Goal: Task Accomplishment & Management: Manage account settings

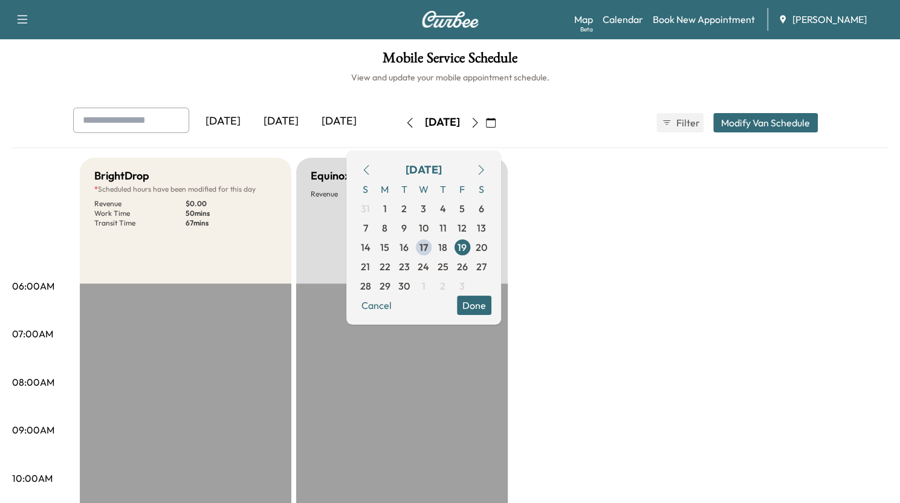
click at [289, 114] on div "[DATE]" at bounding box center [281, 122] width 58 height 28
click at [229, 115] on div "[DATE]" at bounding box center [223, 122] width 58 height 28
click at [293, 121] on div "[DATE]" at bounding box center [281, 122] width 58 height 28
click at [399, 120] on button "button" at bounding box center [409, 122] width 21 height 19
click at [343, 121] on div "[DATE]" at bounding box center [339, 122] width 58 height 28
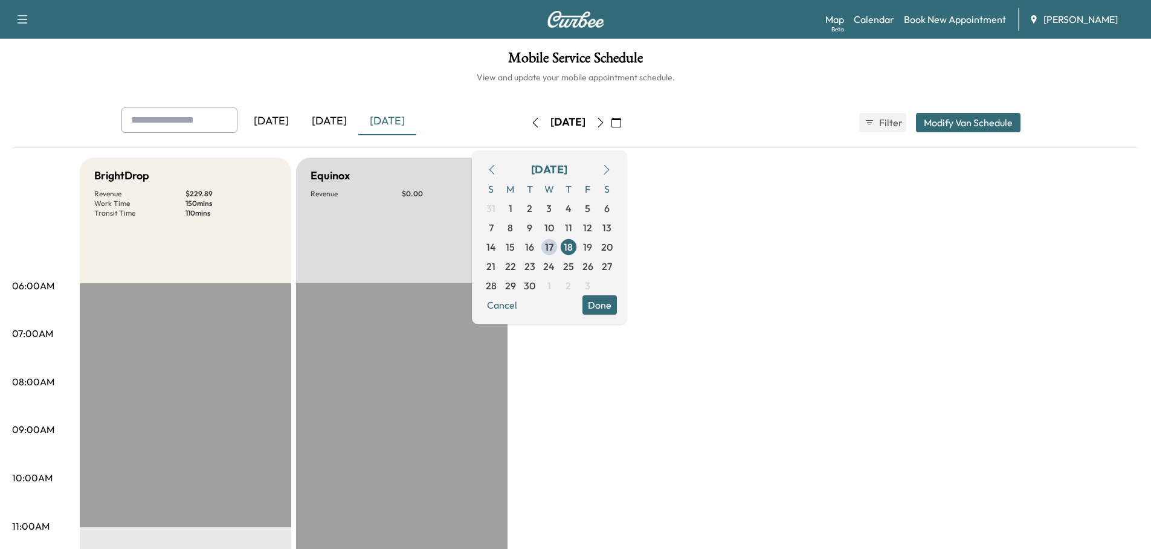
drag, startPoint x: 592, startPoint y: 373, endPoint x: 706, endPoint y: 259, distance: 161.5
click at [592, 247] on span "19" at bounding box center [587, 247] width 9 height 15
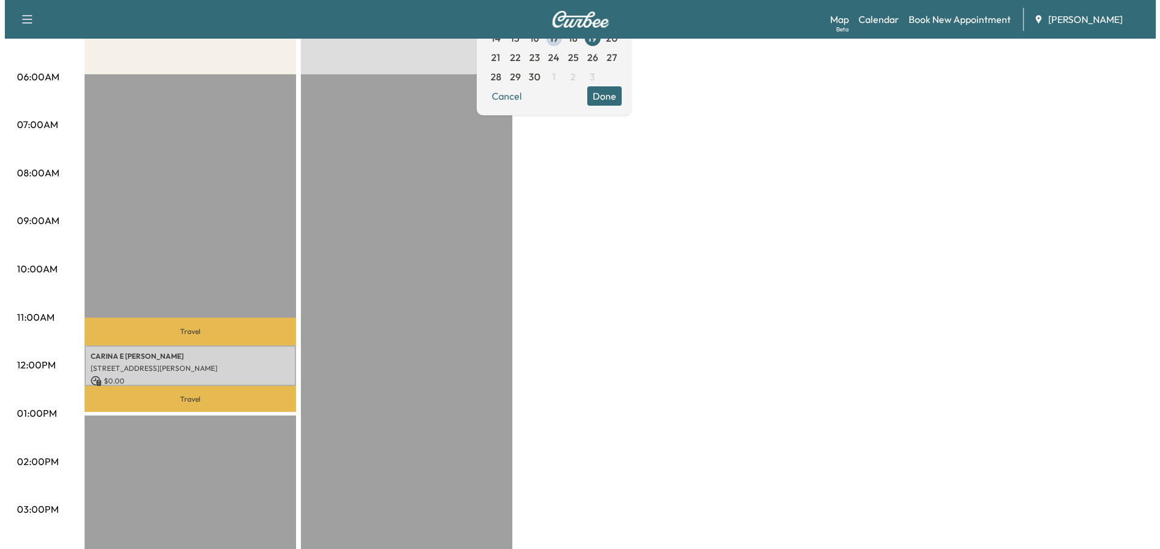
scroll to position [242, 0]
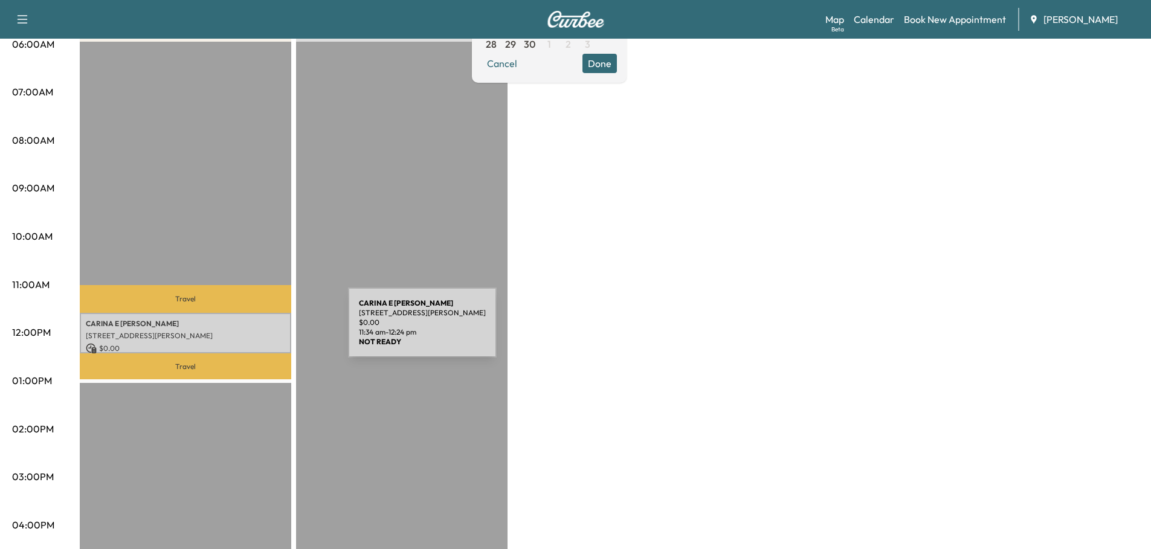
click at [257, 331] on p "[STREET_ADDRESS][PERSON_NAME]" at bounding box center [185, 336] width 199 height 10
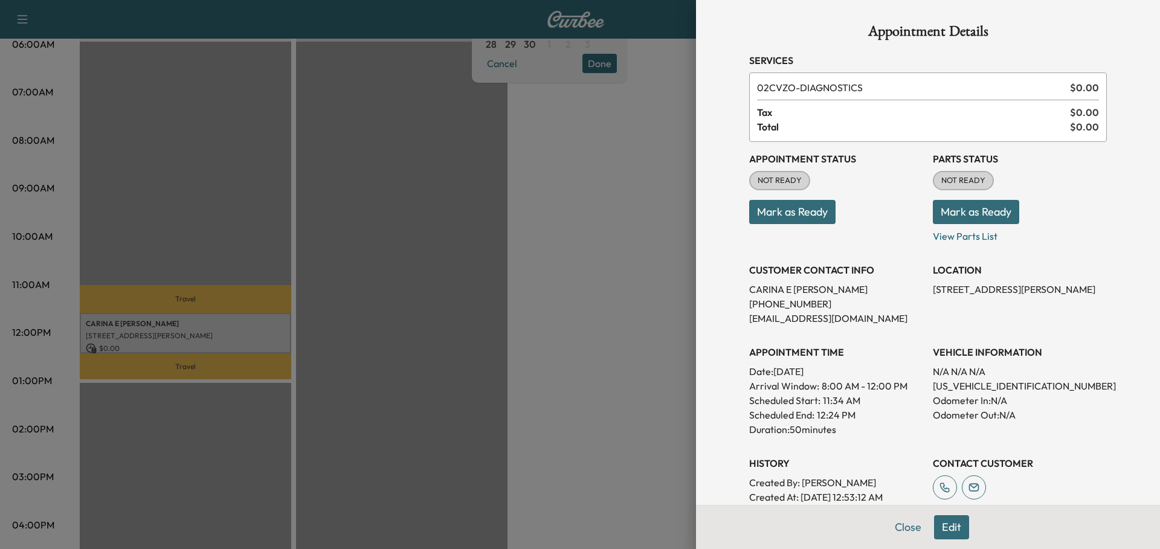
click at [899, 502] on button "Edit" at bounding box center [951, 528] width 35 height 24
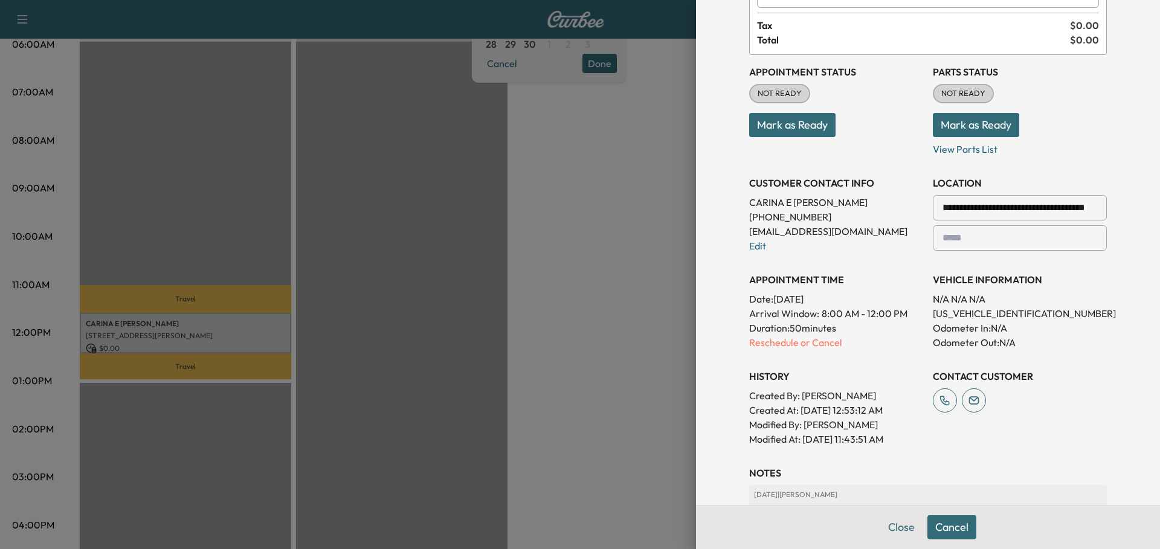
scroll to position [121, 0]
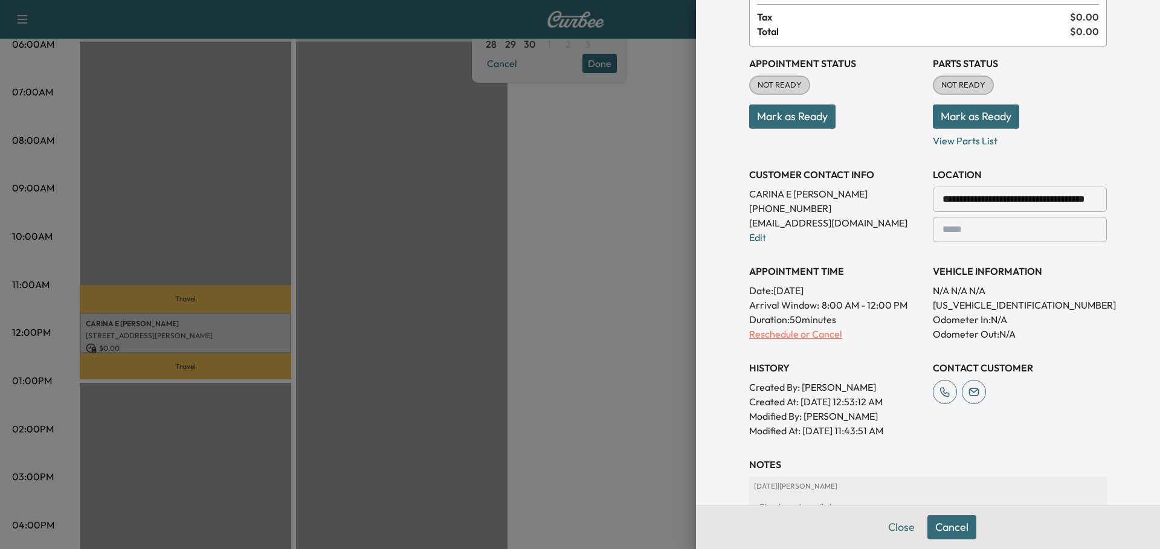
click at [793, 335] on p "Reschedule or Cancel" at bounding box center [836, 334] width 174 height 15
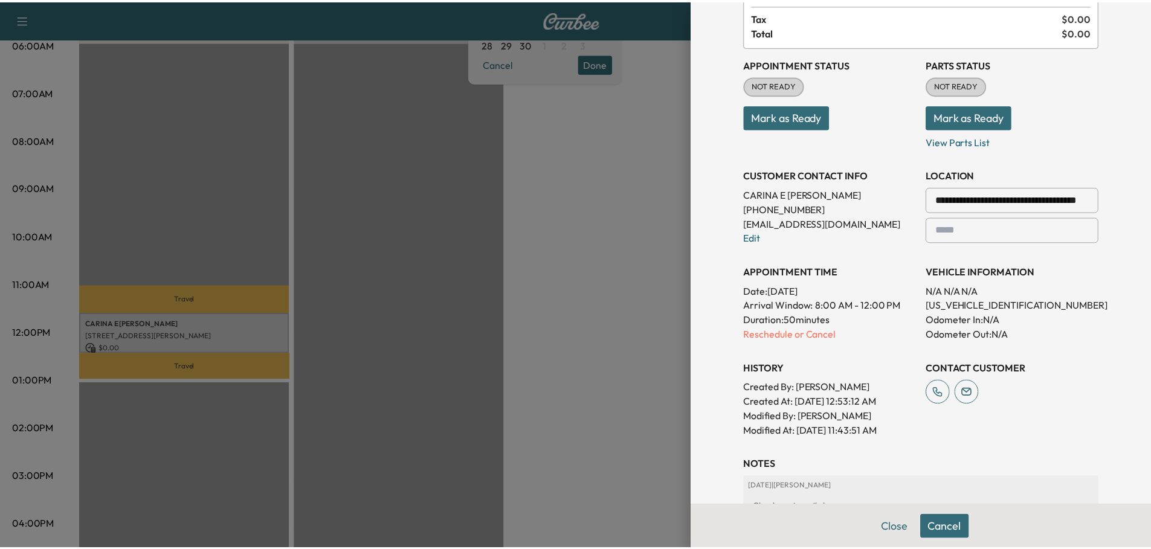
scroll to position [0, 0]
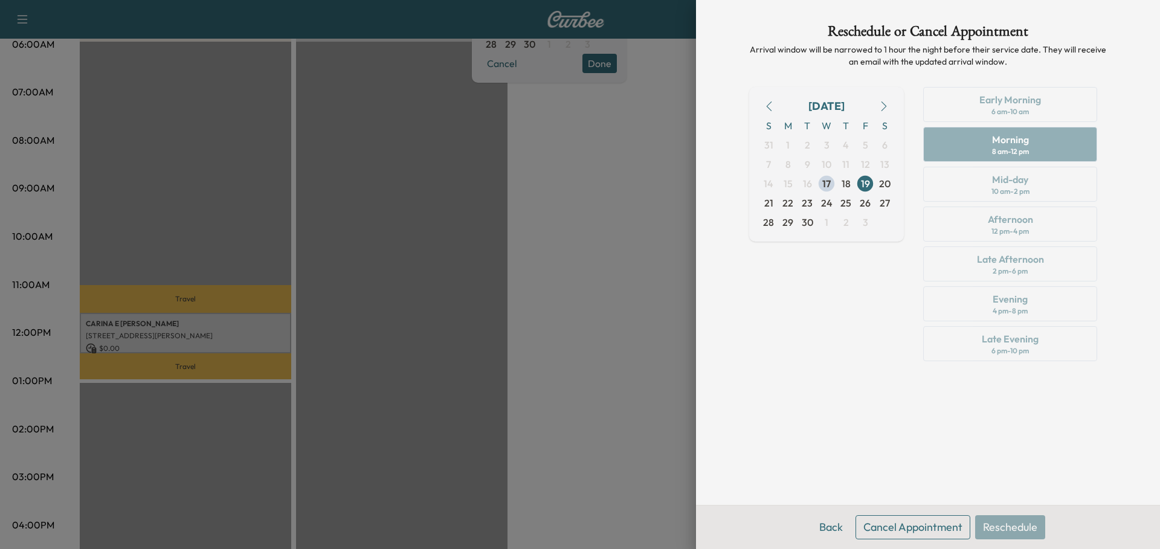
click at [899, 502] on button "Cancel Appointment" at bounding box center [913, 528] width 115 height 24
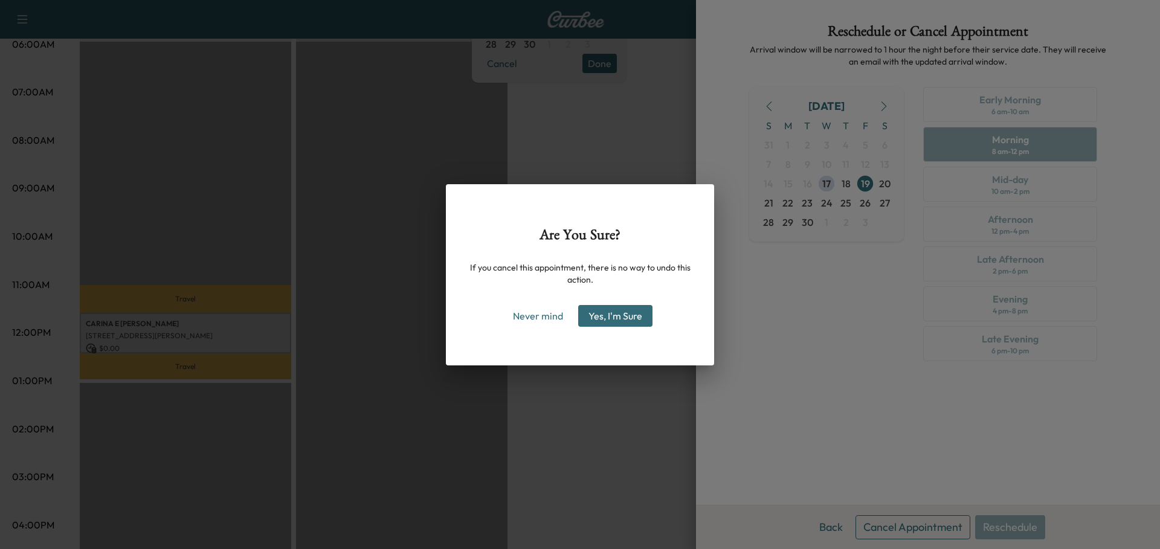
click at [616, 317] on button "Yes, I'm Sure" at bounding box center [615, 316] width 74 height 22
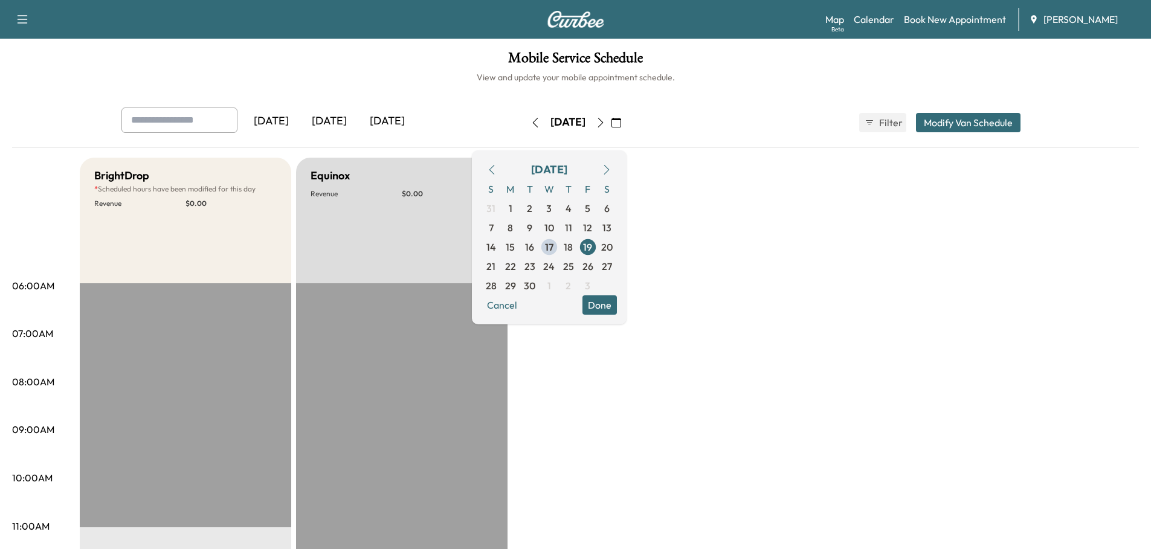
click at [329, 121] on div "[DATE]" at bounding box center [329, 122] width 58 height 28
click at [899, 121] on button "Modify Van Schedule" at bounding box center [968, 122] width 105 height 19
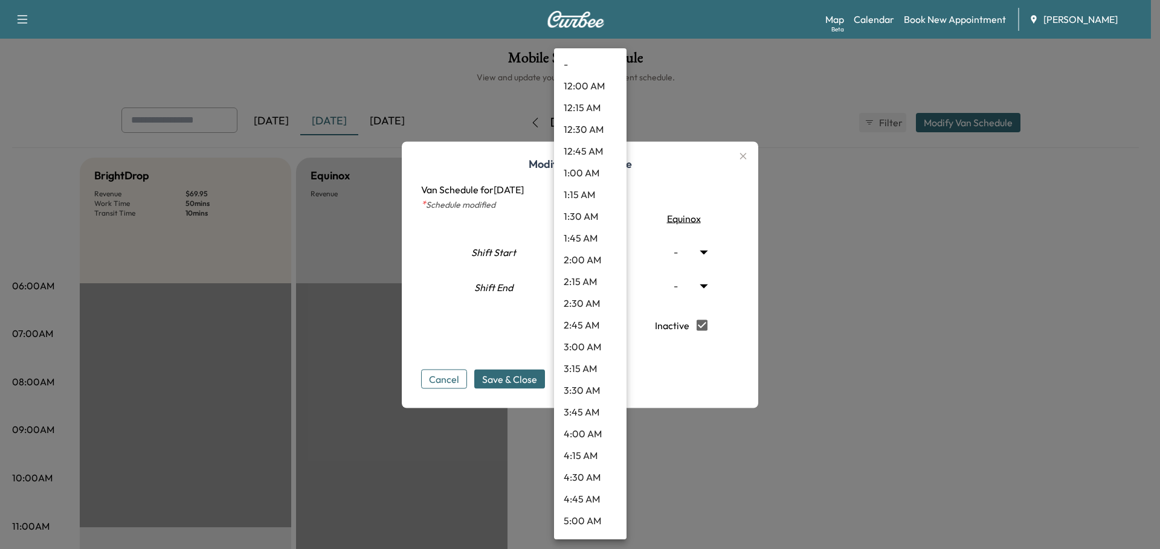
click at [615, 285] on body "Support Log Out Map Beta Calendar Book New Appointment Ray Chevrolet Mobile Ser…" at bounding box center [580, 274] width 1160 height 549
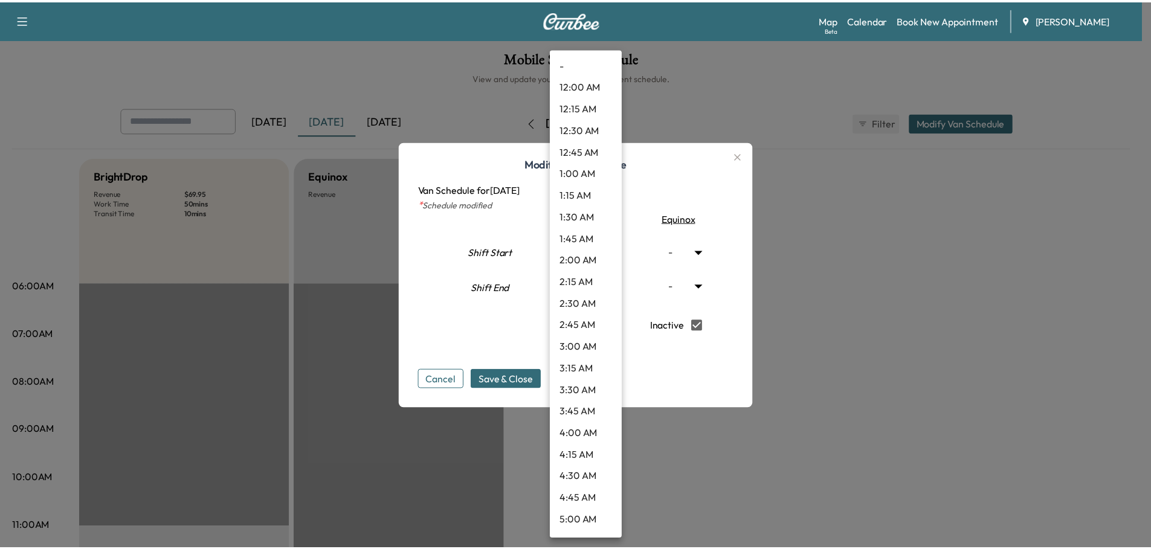
scroll to position [1272, 0]
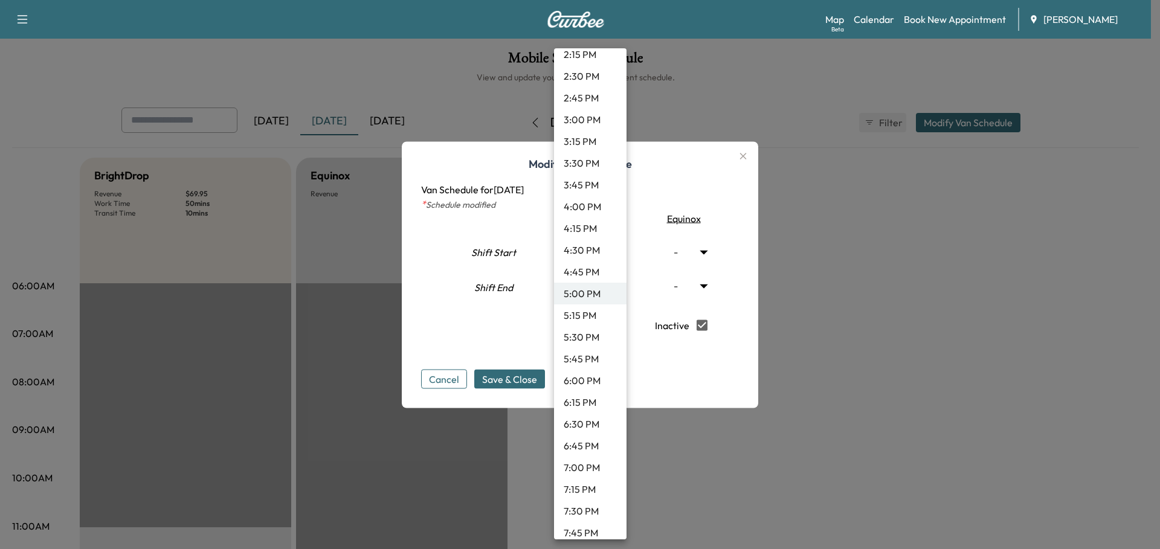
click at [595, 467] on li "7:00 PM" at bounding box center [590, 468] width 73 height 22
type input "**"
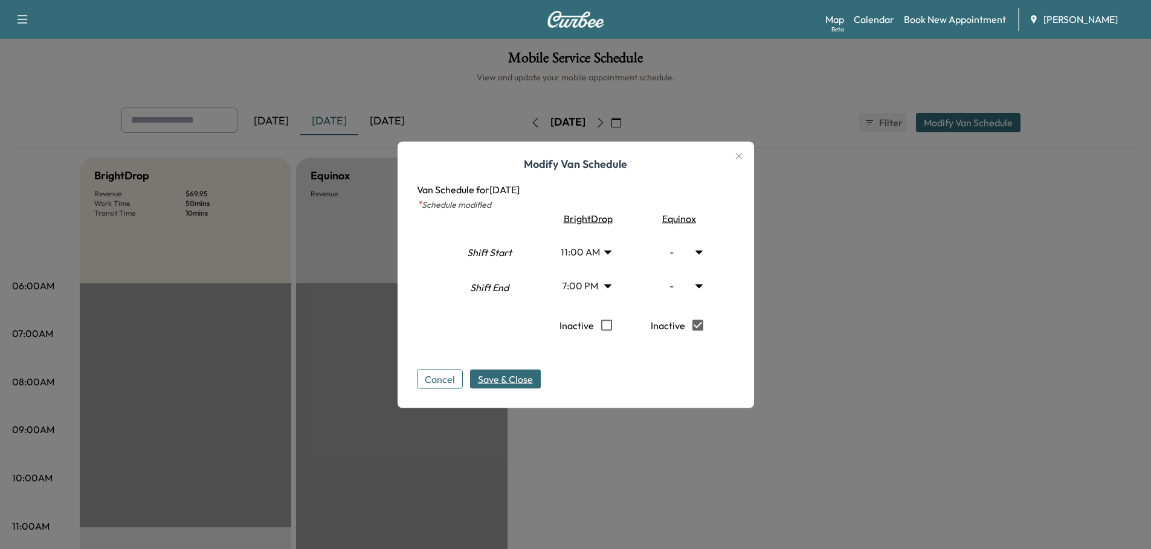
click at [514, 375] on span "Save & Close" at bounding box center [505, 379] width 55 height 15
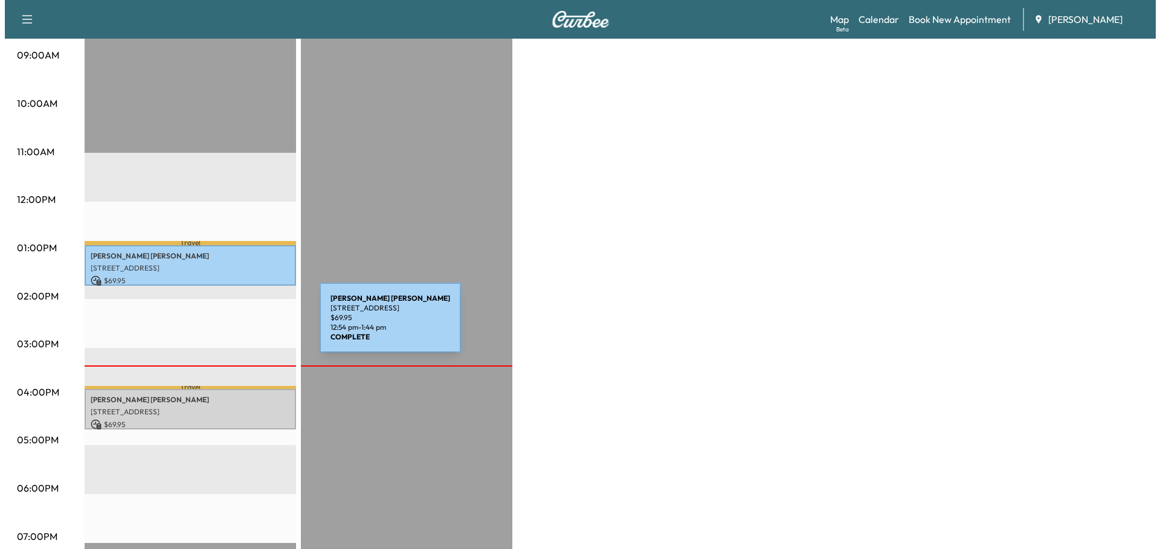
scroll to position [483, 0]
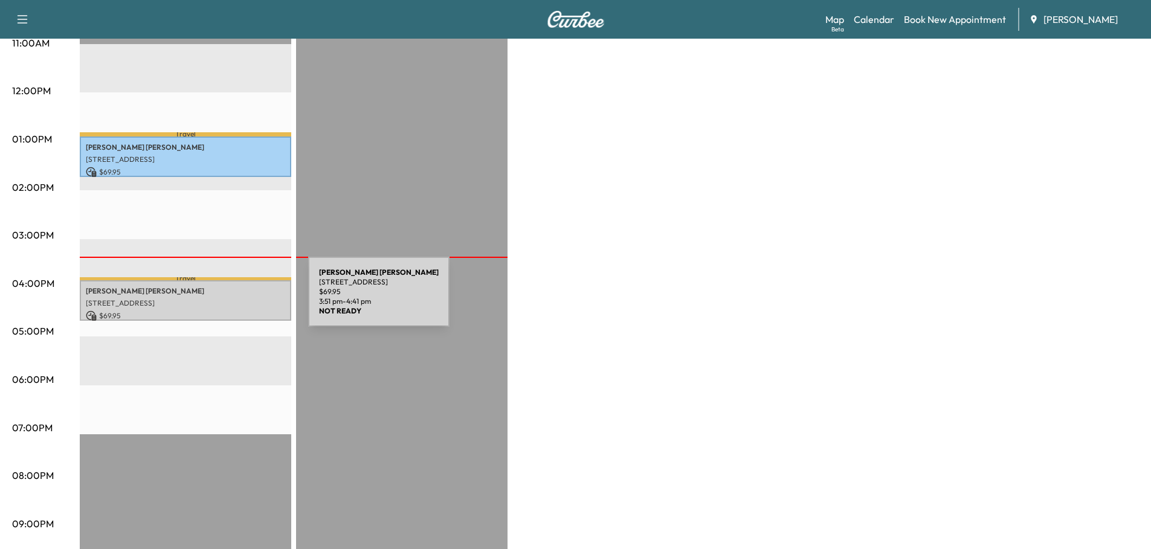
click at [218, 299] on p "[STREET_ADDRESS]" at bounding box center [185, 304] width 199 height 10
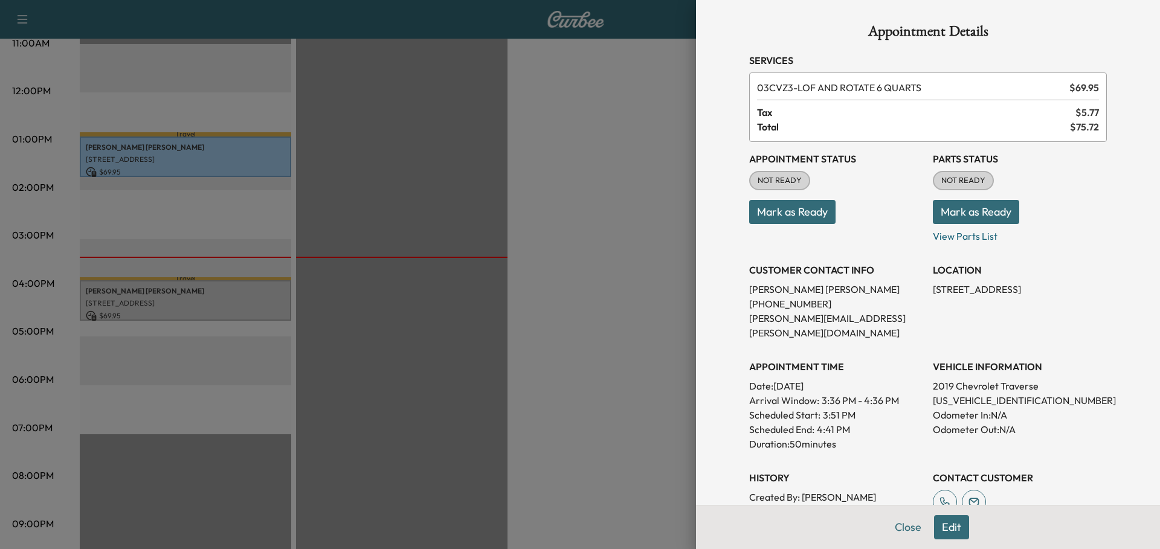
click at [899, 209] on button "Mark as Ready" at bounding box center [976, 212] width 86 height 24
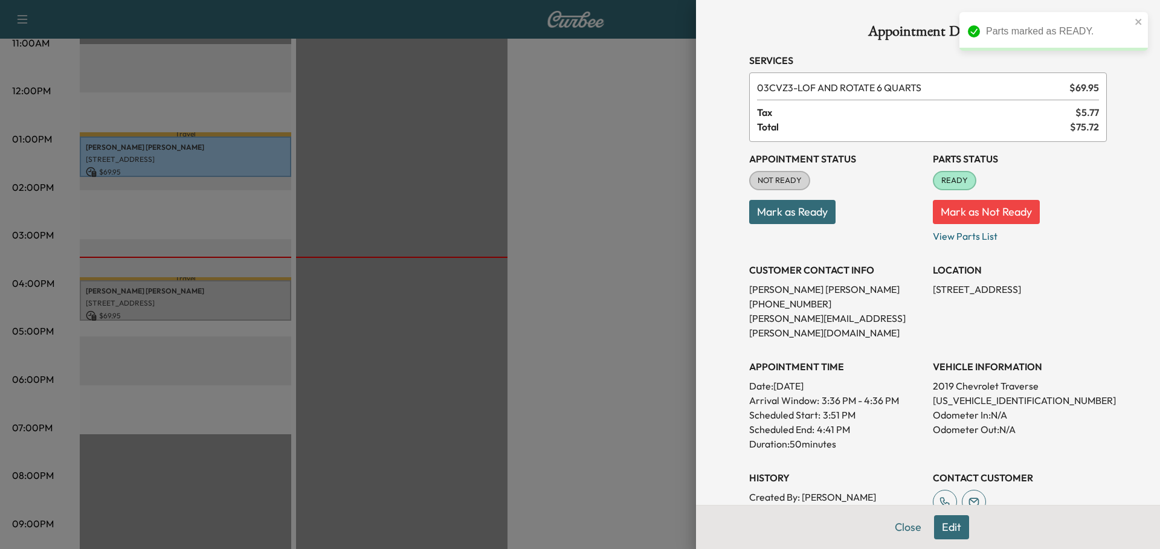
click at [786, 212] on button "Mark as Ready" at bounding box center [792, 212] width 86 height 24
